Goal: Information Seeking & Learning: Learn about a topic

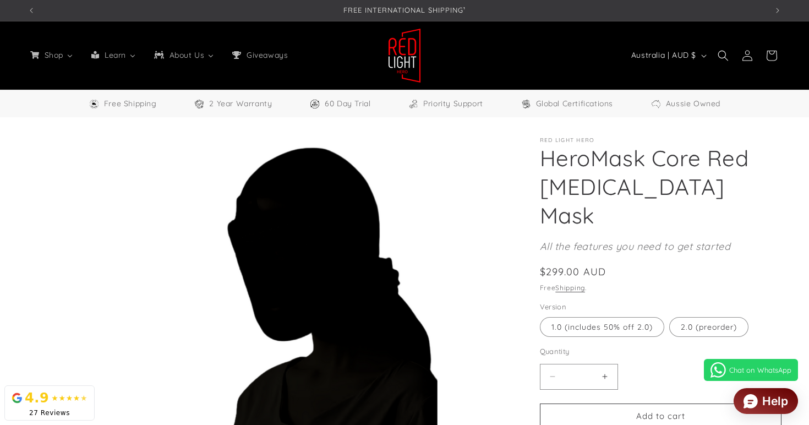
select select "**"
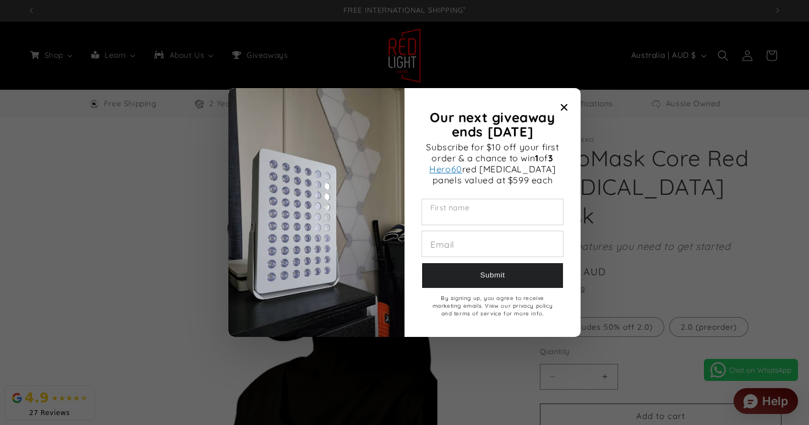
scroll to position [0, 2220]
click at [561, 120] on h2 "Our next giveaway ends November 2025" at bounding box center [492, 124] width 143 height 29
click at [562, 106] on icon "Close modal" at bounding box center [564, 107] width 7 height 7
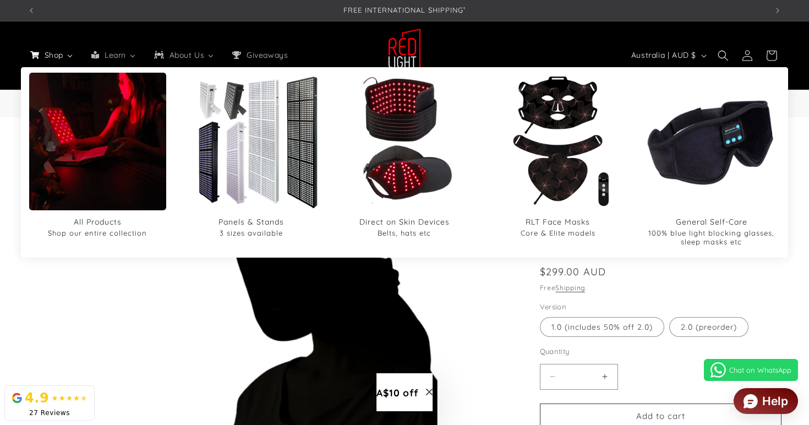
click at [36, 57] on icon "Shop" at bounding box center [35, 55] width 15 height 8
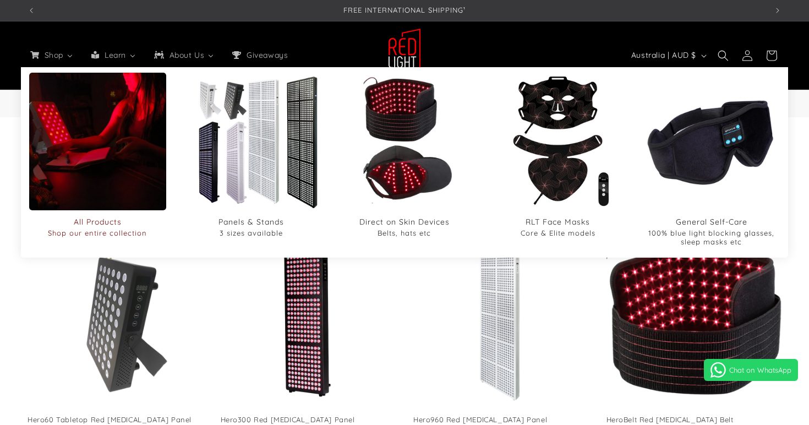
select select "**"
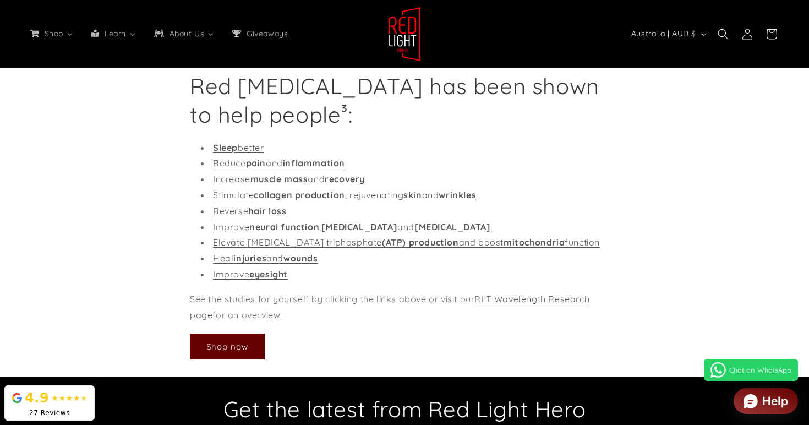
scroll to position [1551, 0]
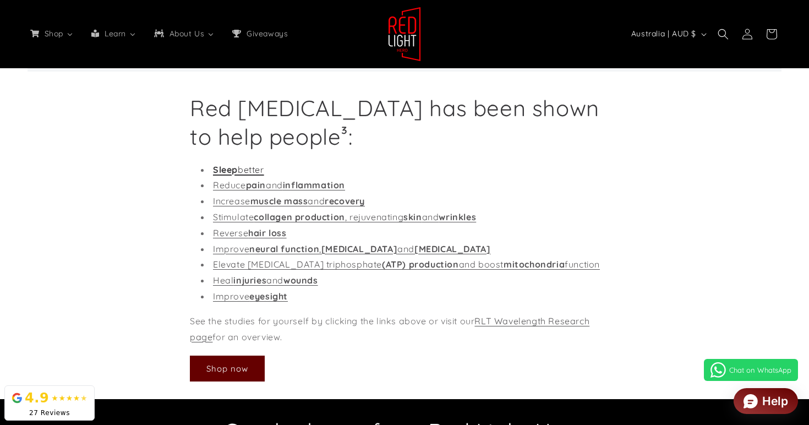
click at [258, 170] on link "Sleep better" at bounding box center [238, 169] width 51 height 11
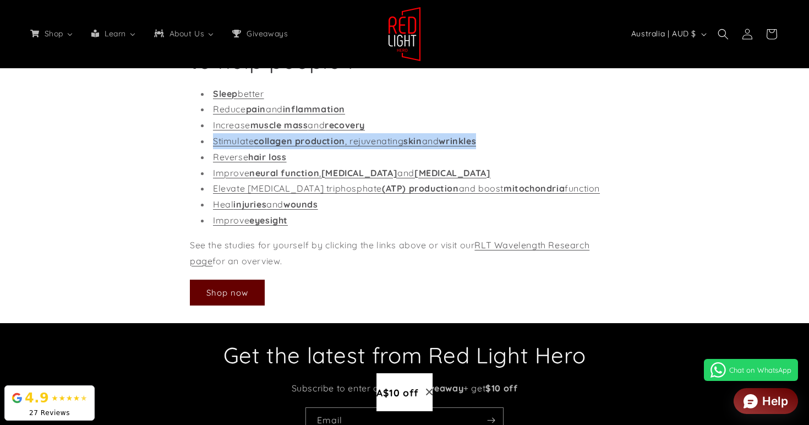
scroll to position [1643, 0]
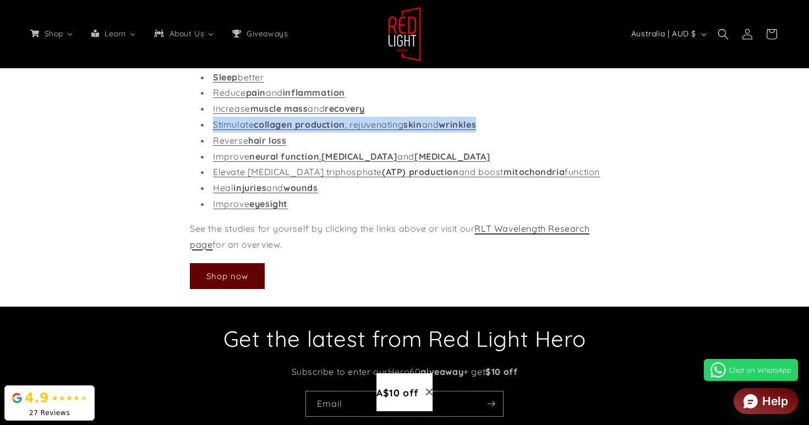
click at [531, 227] on link "RLT Wavelength Research page" at bounding box center [390, 236] width 400 height 27
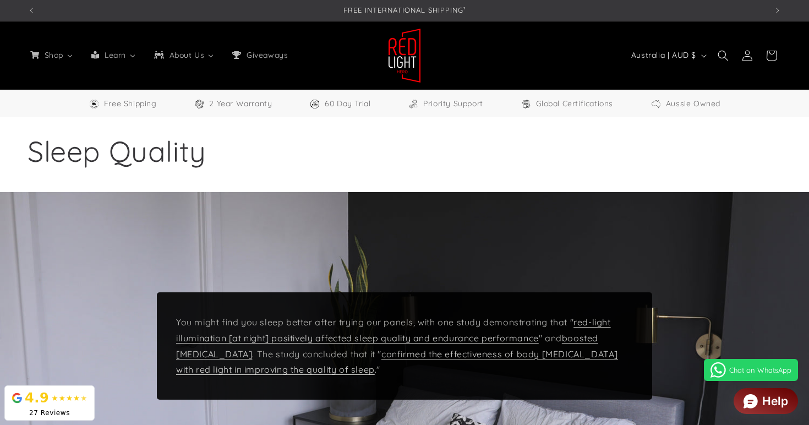
select select "**"
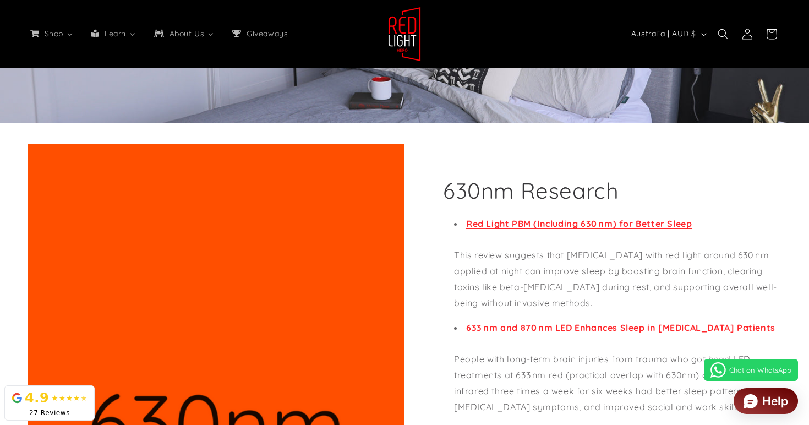
scroll to position [402, 0]
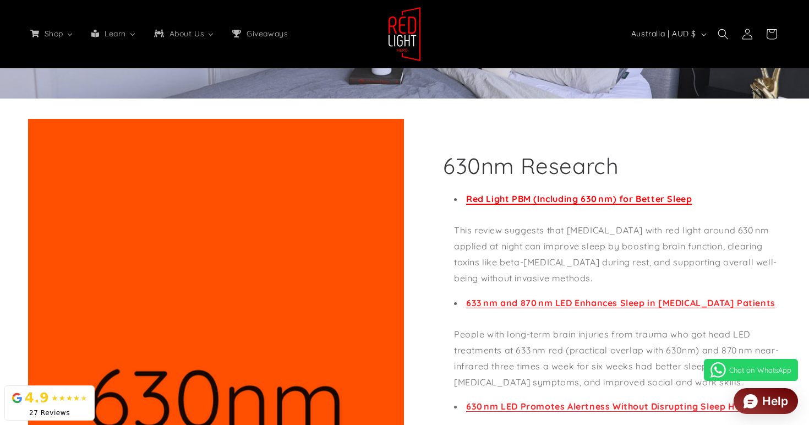
click at [552, 203] on strong "Red Light PBM (Including 630 nm) for Better Sleep" at bounding box center [579, 198] width 226 height 11
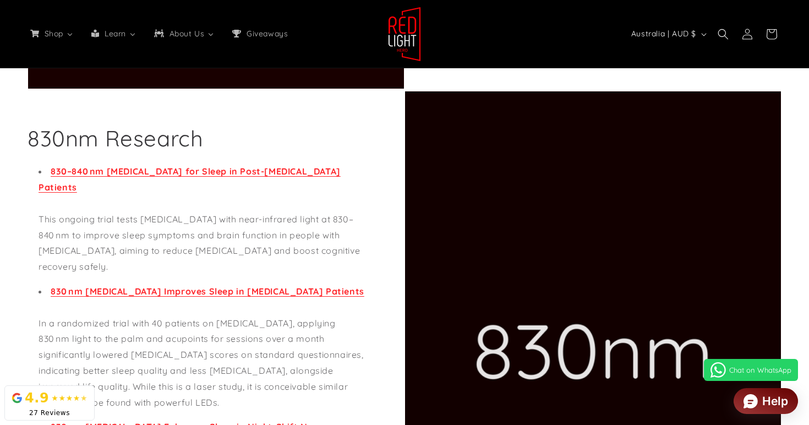
scroll to position [697, 0]
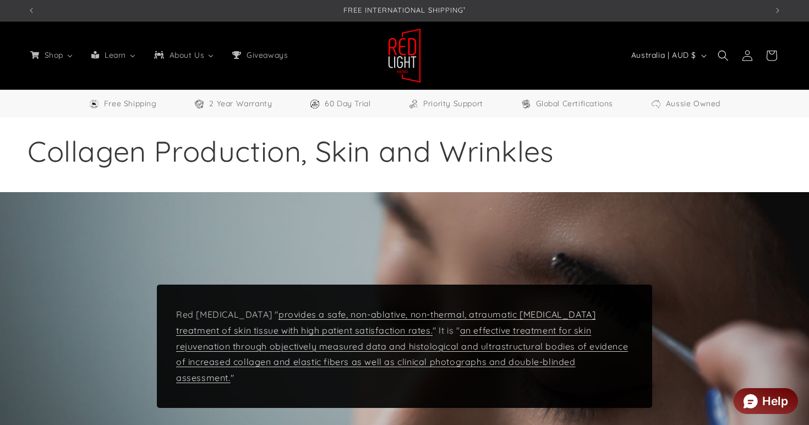
select select "**"
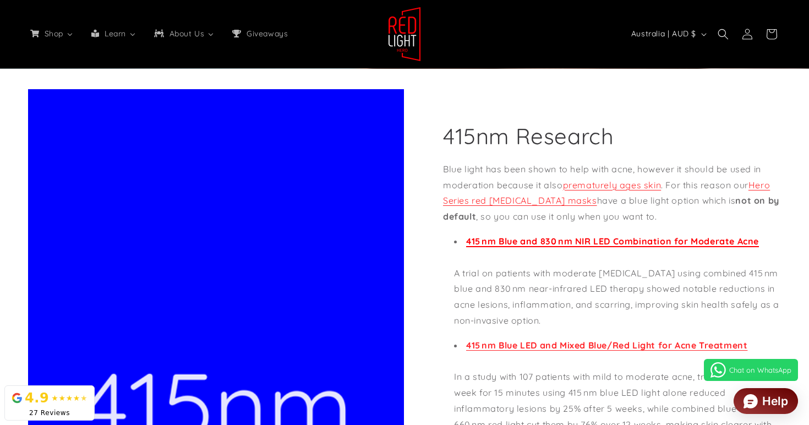
scroll to position [0, 1480]
click at [630, 241] on strong "415 nm Blue and 830 nm NIR LED Combination for Moderate Acne" at bounding box center [612, 241] width 293 height 11
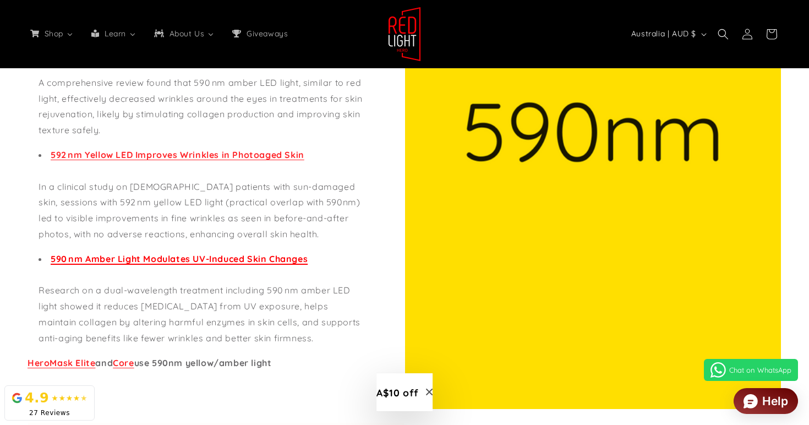
scroll to position [0, 0]
click at [269, 260] on strong "590 nm Amber Light Modulates UV-Induced Skin Changes" at bounding box center [179, 258] width 257 height 11
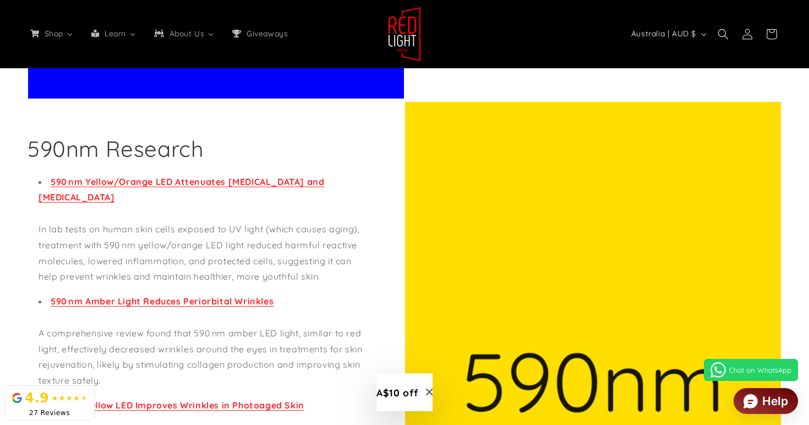
scroll to position [1049, 0]
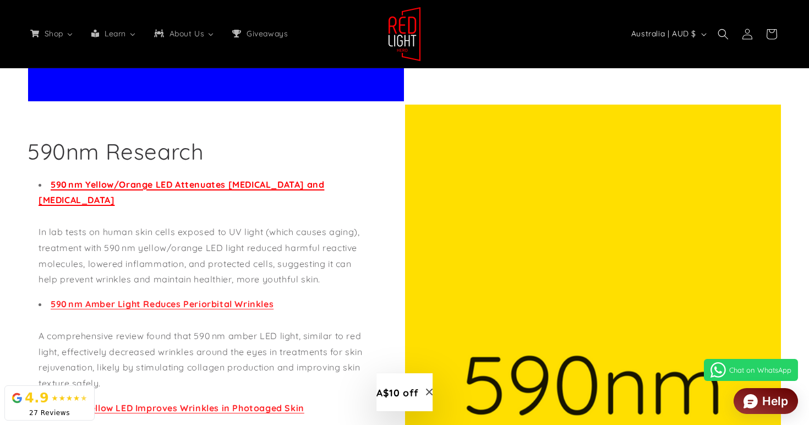
click at [284, 185] on strong "590 nm Yellow/Orange LED Attenuates Oxidative Stress and Photoaging" at bounding box center [182, 192] width 286 height 27
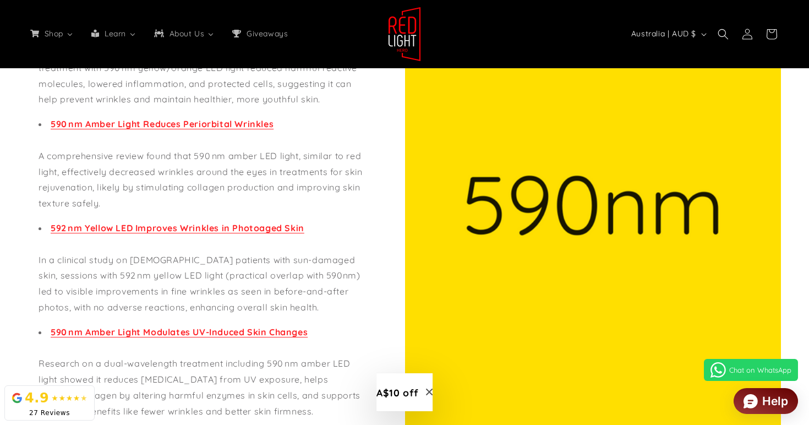
scroll to position [0, 1480]
click at [197, 229] on strong "592 nm Yellow LED Improves Wrinkles in Photoaged Skin" at bounding box center [178, 227] width 254 height 11
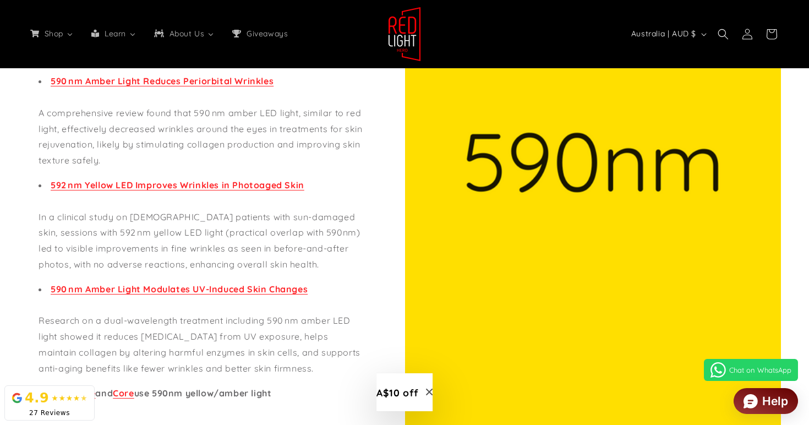
scroll to position [1307, 0]
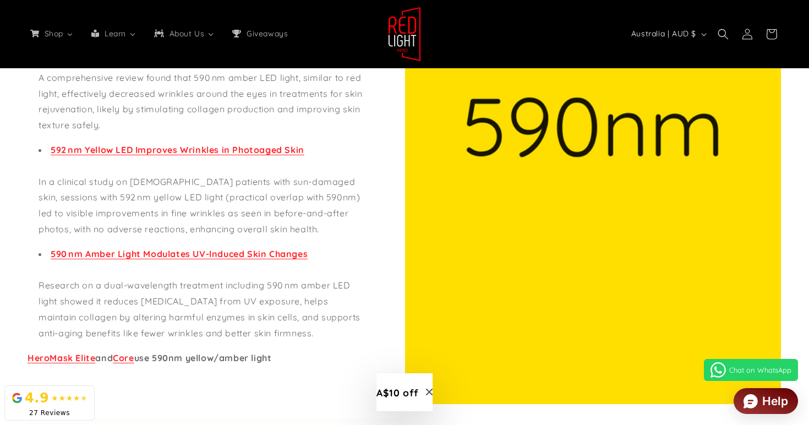
click at [261, 259] on li "590 nm Amber Light Modulates UV-Induced Skin Changes Research on a dual-wavelen…" at bounding box center [203, 293] width 328 height 95
click at [276, 255] on strong "590 nm Amber Light Modulates UV-Induced Skin Changes" at bounding box center [179, 253] width 257 height 11
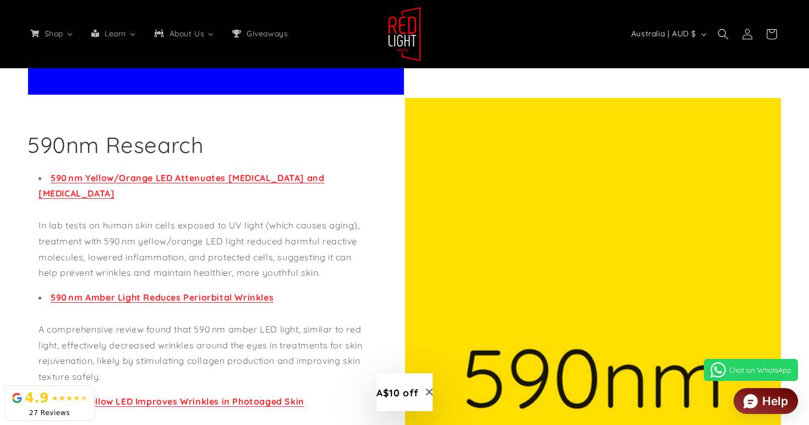
scroll to position [1028, 0]
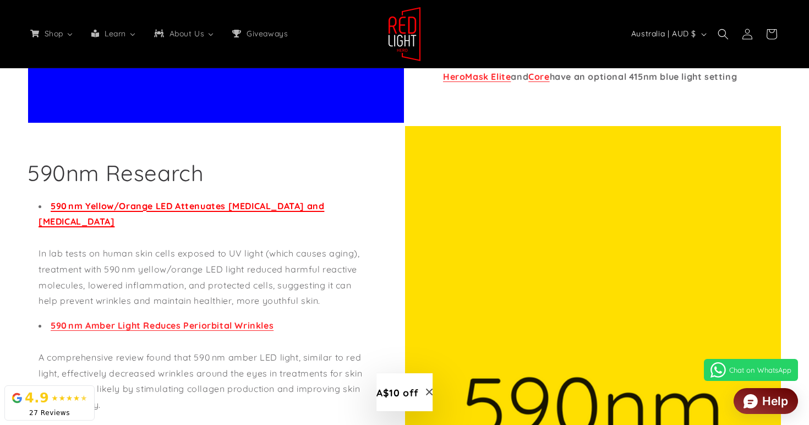
click at [266, 203] on strong "590 nm Yellow/Orange LED Attenuates Oxidative Stress and Photoaging" at bounding box center [182, 213] width 286 height 27
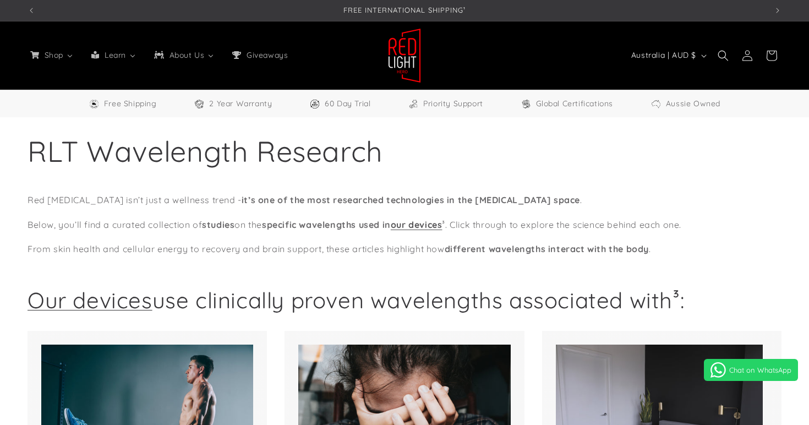
select select "**"
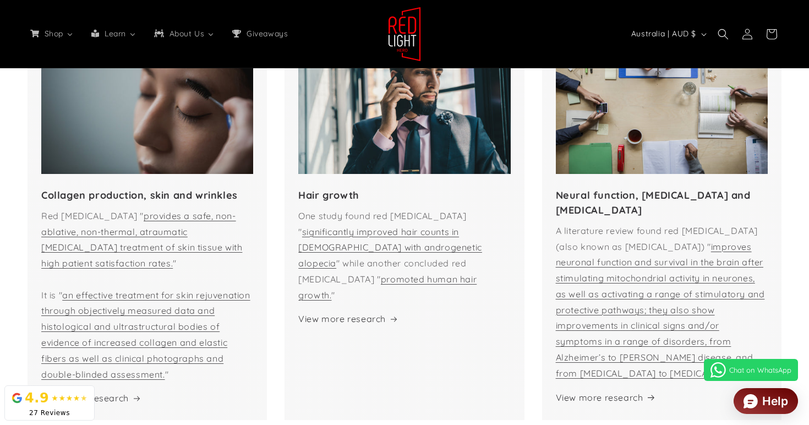
scroll to position [691, 0]
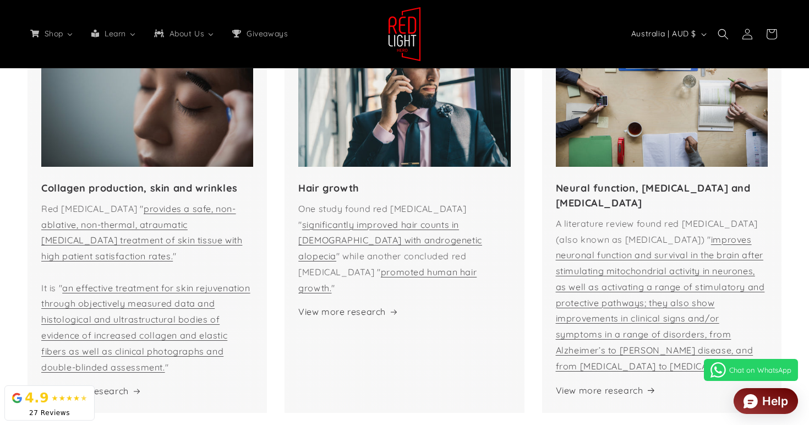
click at [157, 157] on img at bounding box center [147, 95] width 212 height 141
click at [166, 183] on strong "Collagen production, skin and wrinkles" at bounding box center [139, 188] width 197 height 13
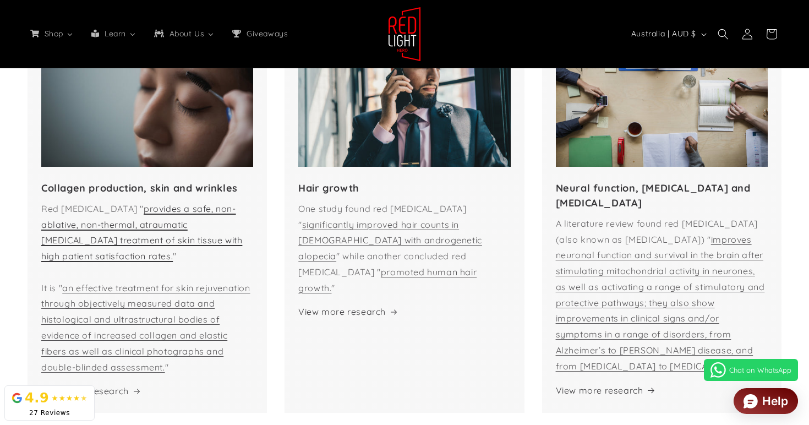
click at [170, 212] on link "provides a safe, non-ablative, non-thermal, atraumatic [MEDICAL_DATA] treatment…" at bounding box center [141, 232] width 201 height 58
